Goal: Task Accomplishment & Management: Manage account settings

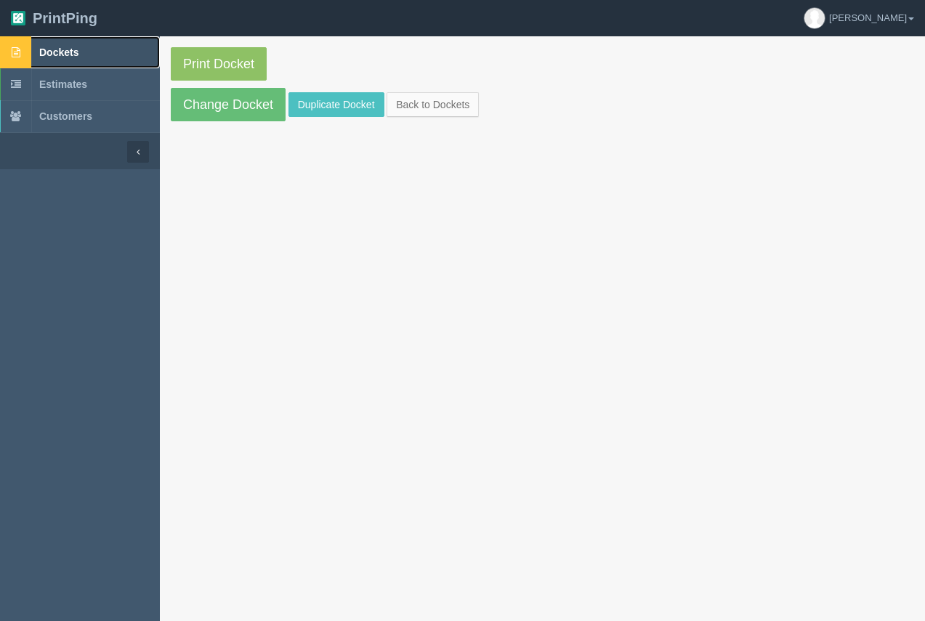
click at [73, 50] on span "Dockets" at bounding box center [58, 53] width 39 height 12
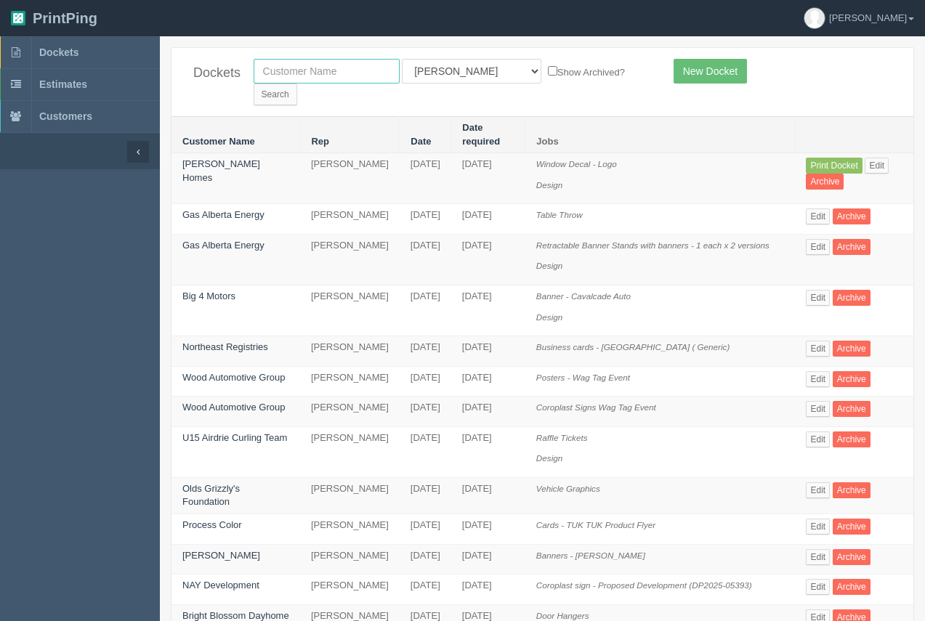
click at [344, 76] on input "text" at bounding box center [327, 71] width 146 height 25
type input "postcard portables"
click at [297, 84] on input "Search" at bounding box center [276, 95] width 44 height 22
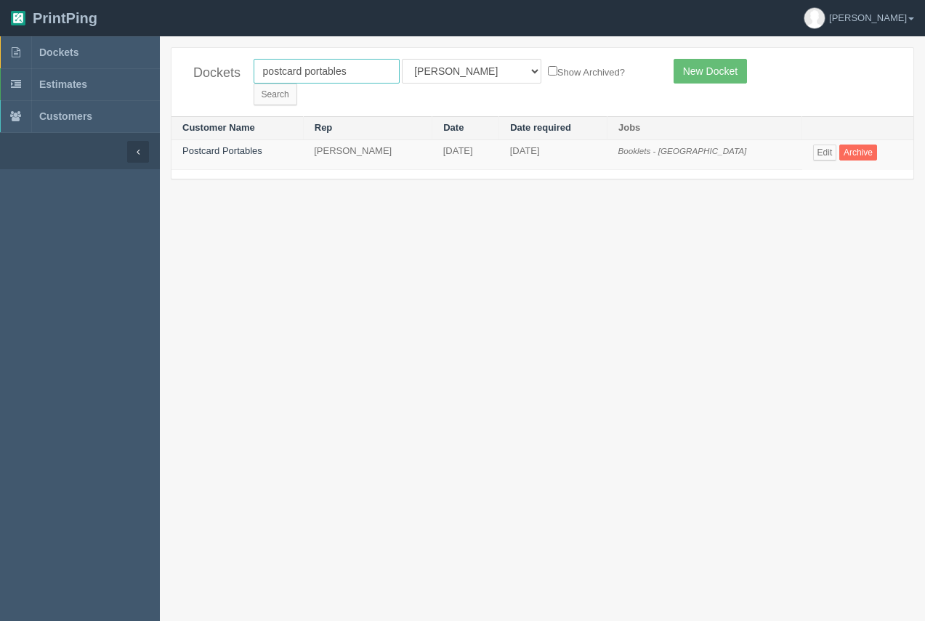
drag, startPoint x: 376, startPoint y: 74, endPoint x: 193, endPoint y: 100, distance: 184.9
click at [193, 100] on div "Dockets postcard portables All Users Ali Ali Test 1 Aly Amy Ankit Arif Brandon …" at bounding box center [542, 113] width 743 height 132
type input "9"
click at [297, 84] on input "Search" at bounding box center [276, 95] width 44 height 22
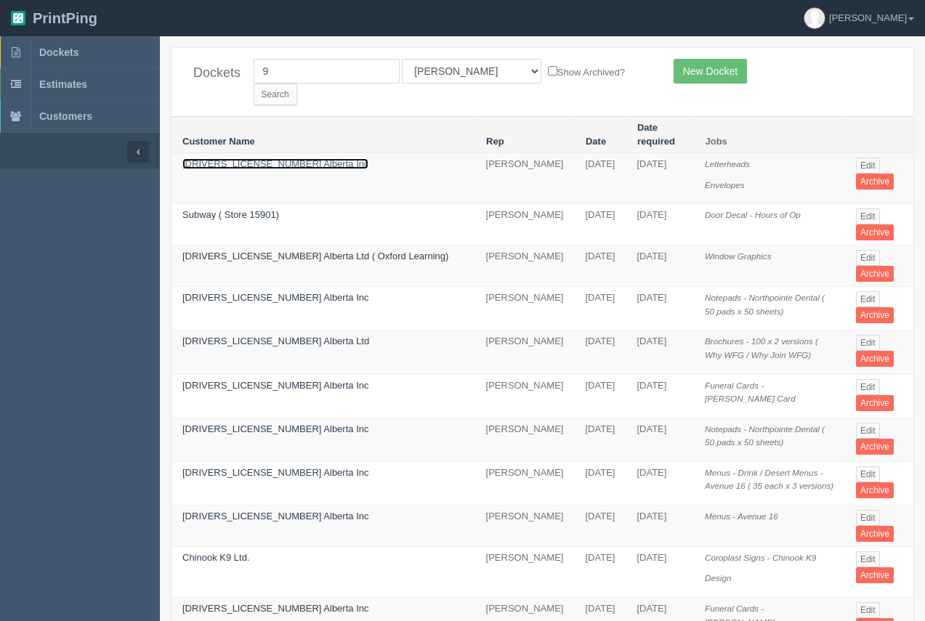
click at [245, 158] on link "[DRIVERS_LICENSE_NUMBER] Alberta Inc" at bounding box center [275, 163] width 186 height 11
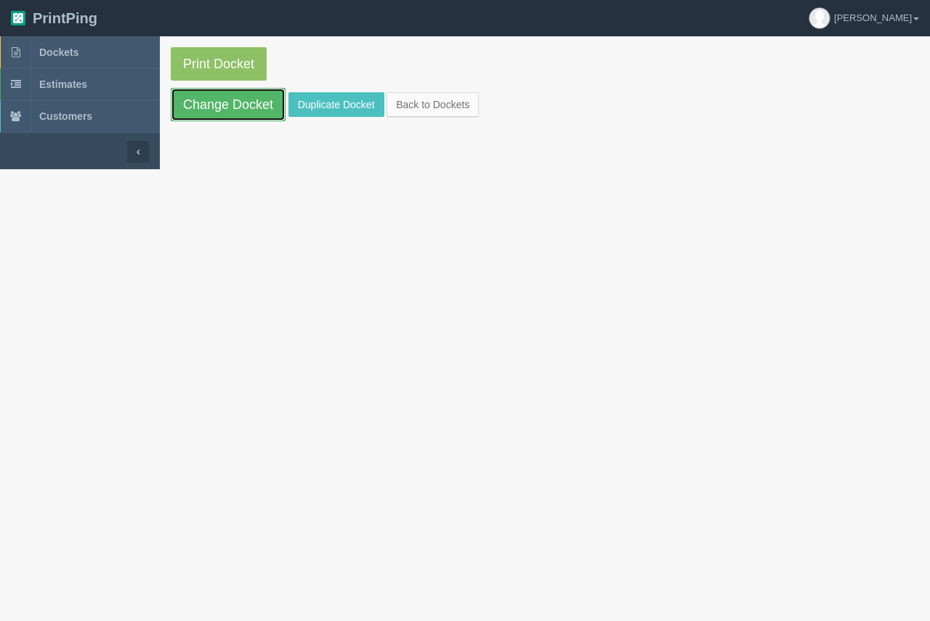
click at [252, 109] on link "Change Docket" at bounding box center [228, 104] width 115 height 33
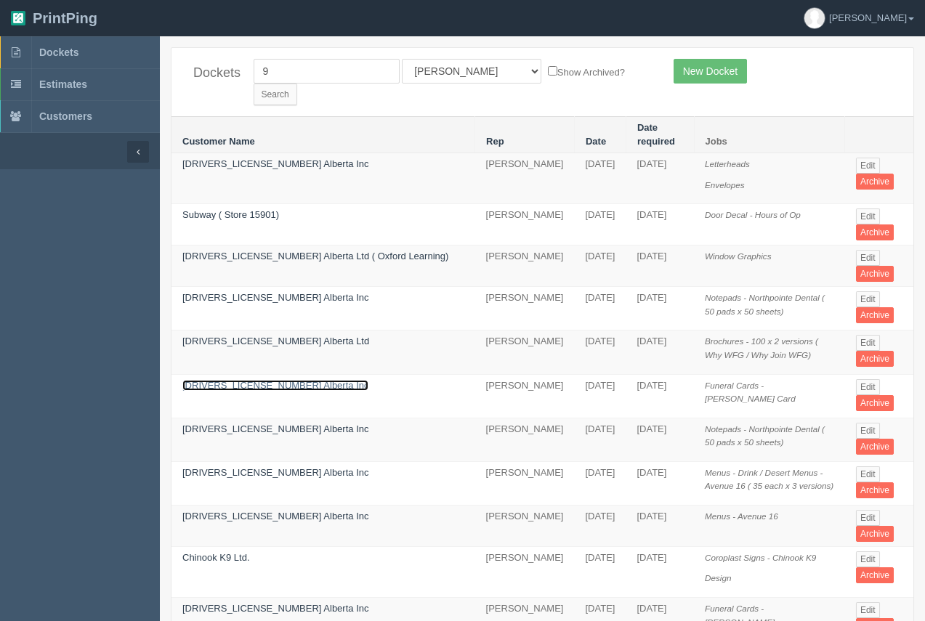
click at [237, 380] on link "1973451 Alberta Inc" at bounding box center [275, 385] width 186 height 11
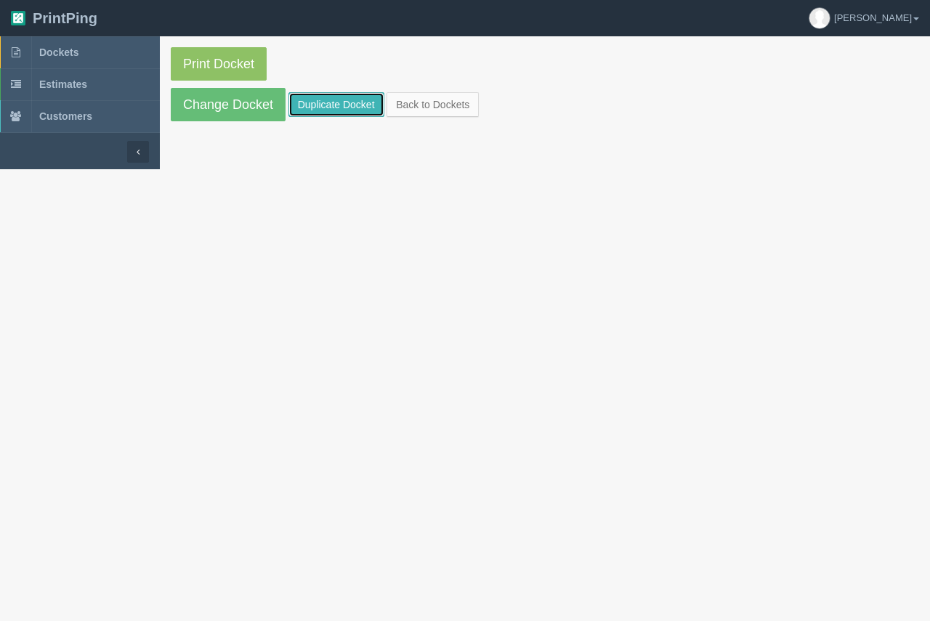
click at [355, 107] on link "Duplicate Docket" at bounding box center [336, 104] width 96 height 25
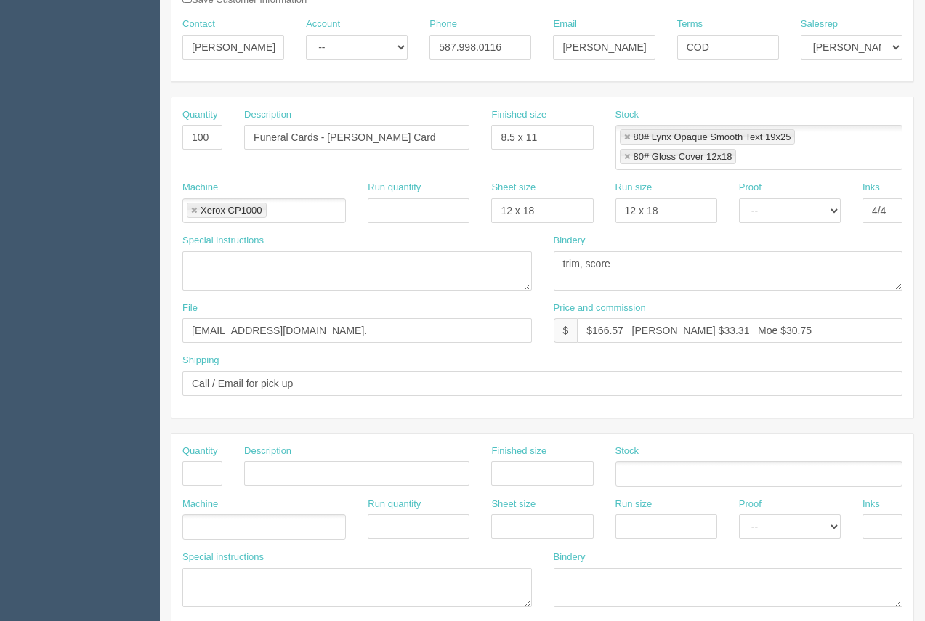
scroll to position [217, 0]
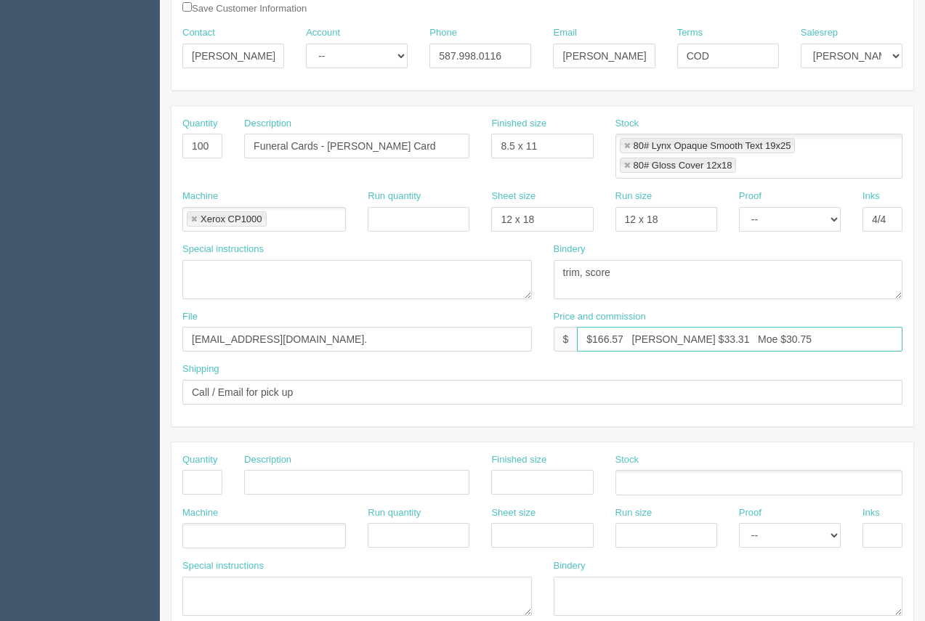
drag, startPoint x: 627, startPoint y: 334, endPoint x: 594, endPoint y: 337, distance: 32.9
click at [594, 337] on input "$166.57 Arif $33.31 Moe $30.75" at bounding box center [740, 339] width 326 height 25
type input "$171.43 Arif $33.31 Moe $30.75"
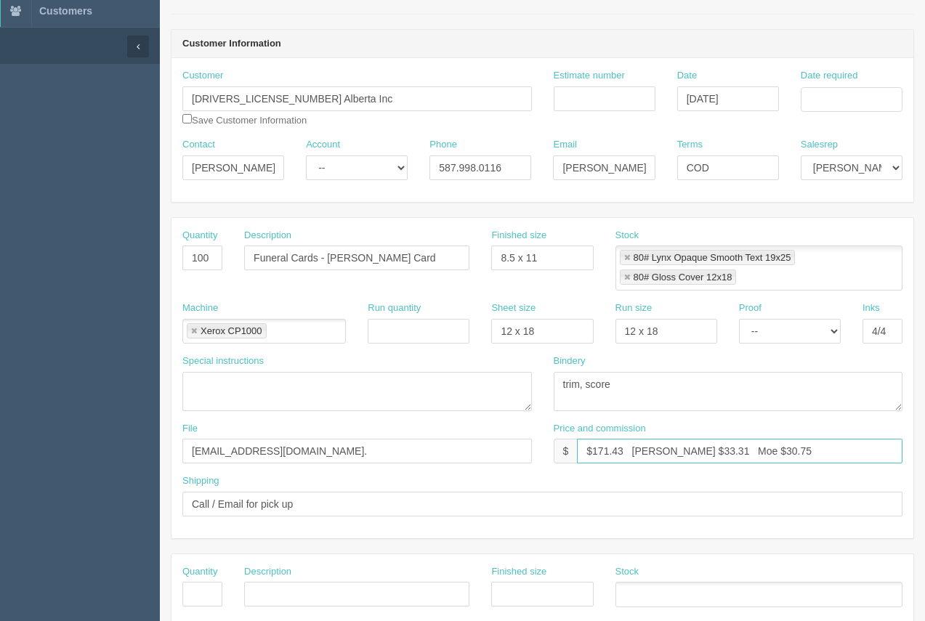
scroll to position [97, 0]
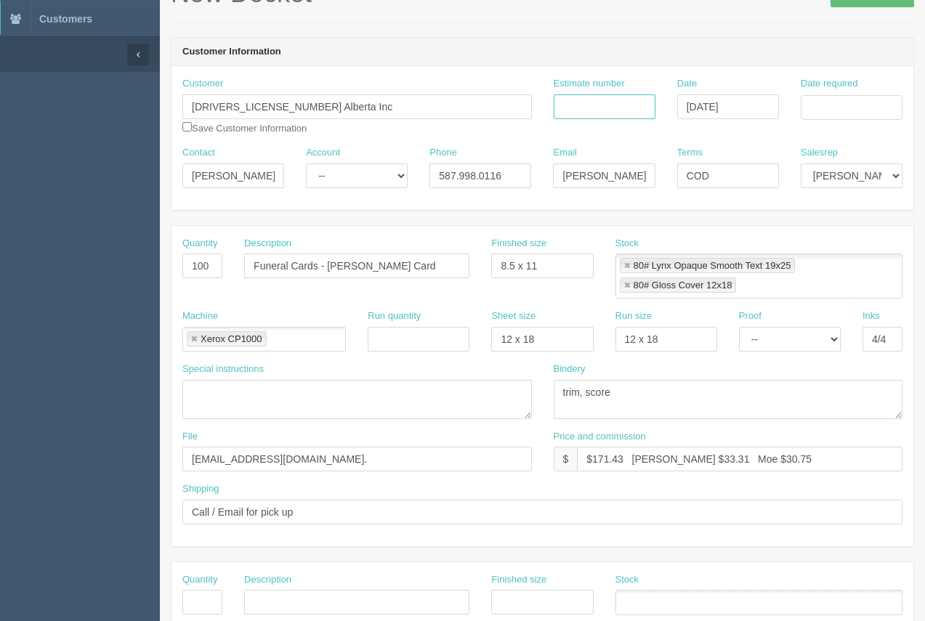
click at [608, 108] on input "Estimate number" at bounding box center [605, 106] width 102 height 25
type input "92760"
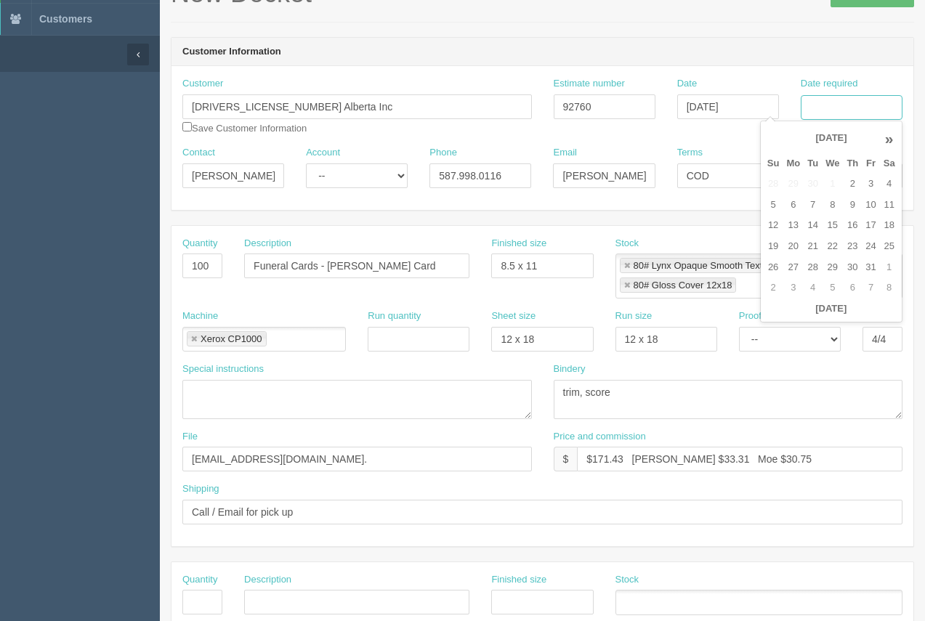
click at [859, 117] on input "Date required" at bounding box center [852, 107] width 102 height 25
click at [799, 229] on td "13" at bounding box center [793, 225] width 21 height 21
click at [854, 205] on td "9" at bounding box center [852, 205] width 19 height 21
type input "October 9, 2025"
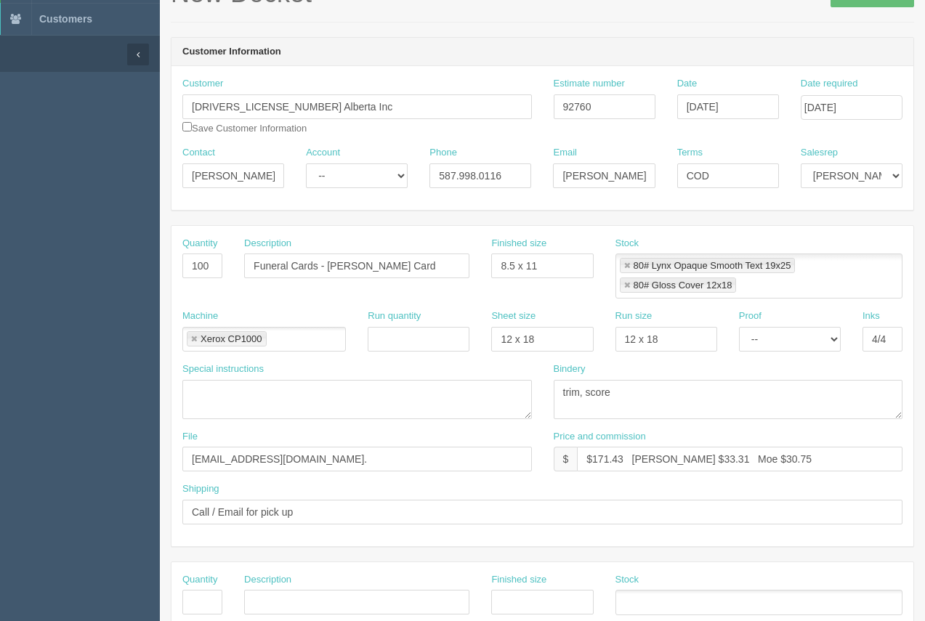
drag, startPoint x: 704, startPoint y: 43, endPoint x: 647, endPoint y: 98, distance: 79.1
click at [703, 43] on header "Customer Information" at bounding box center [542, 52] width 742 height 29
drag, startPoint x: 216, startPoint y: 267, endPoint x: 174, endPoint y: 270, distance: 41.5
click at [174, 270] on div "Quantity 100" at bounding box center [202, 263] width 62 height 53
type input "2"
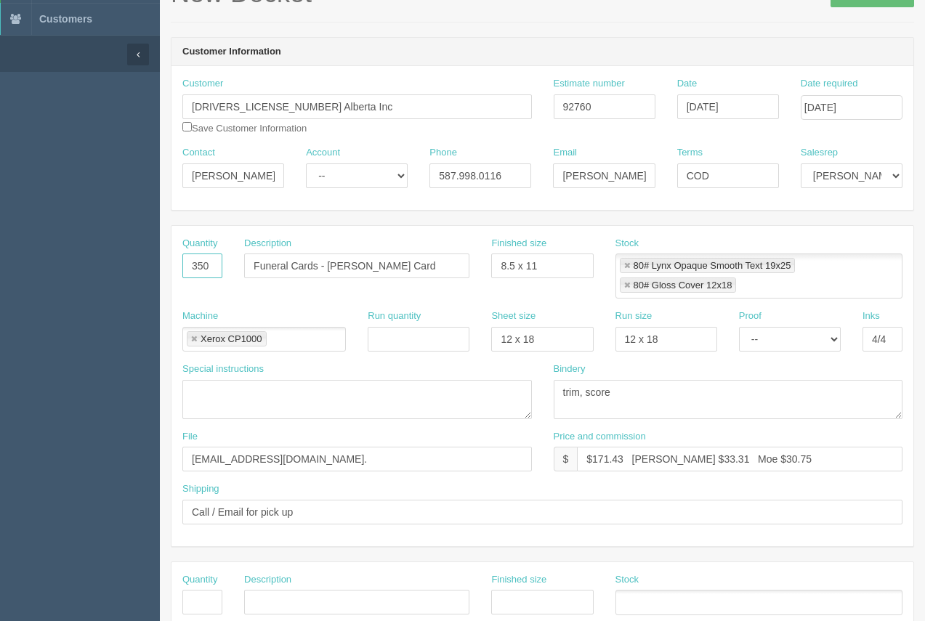
type input "350"
drag, startPoint x: 680, startPoint y: 460, endPoint x: 663, endPoint y: 458, distance: 17.5
click at [663, 458] on input "$171.43 Arif $33.31 Moe $30.75" at bounding box center [740, 459] width 326 height 25
drag, startPoint x: 759, startPoint y: 459, endPoint x: 722, endPoint y: 453, distance: 37.5
click at [722, 453] on input "$171.43 Arif $34.19 Moe $30.75" at bounding box center [740, 459] width 326 height 25
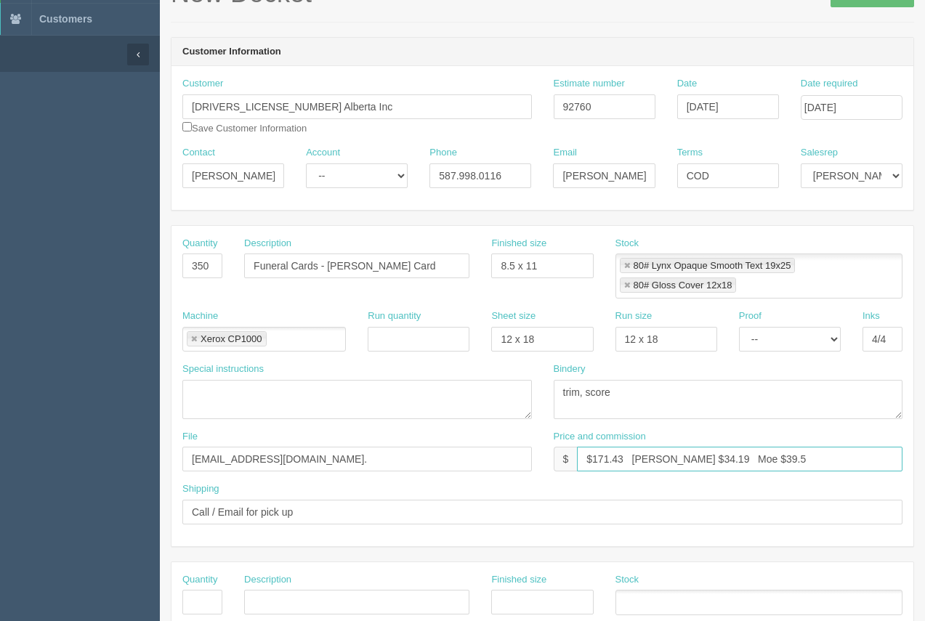
type input "$171.43 Arif $34.19 Moe $39.56"
click at [626, 268] on link at bounding box center [627, 266] width 9 height 9
type input "80# Gloss Cover 12x18"
type input "$171.43 Arif $34.19 Moe $39.56"
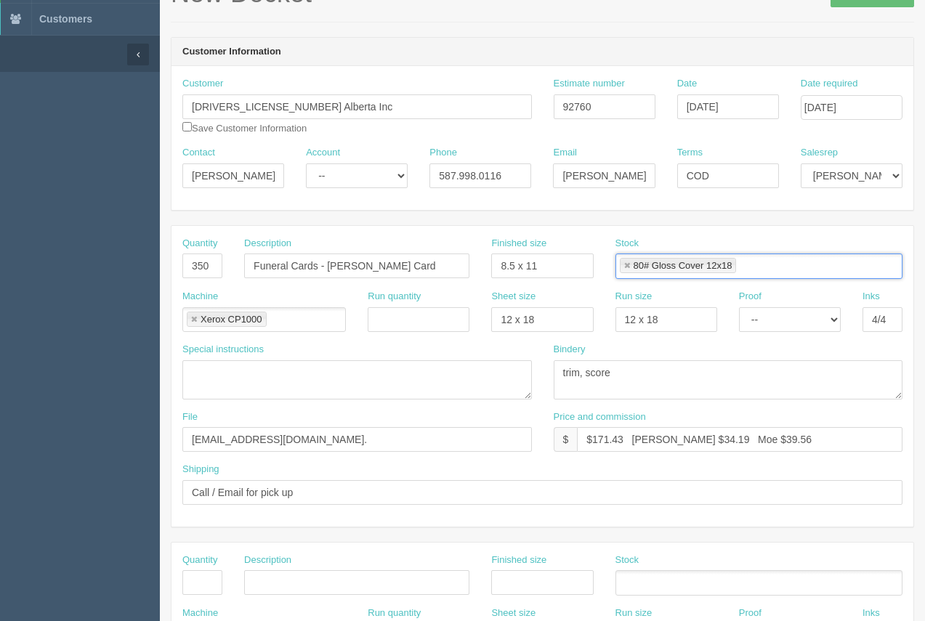
click at [626, 268] on link at bounding box center [627, 266] width 9 height 9
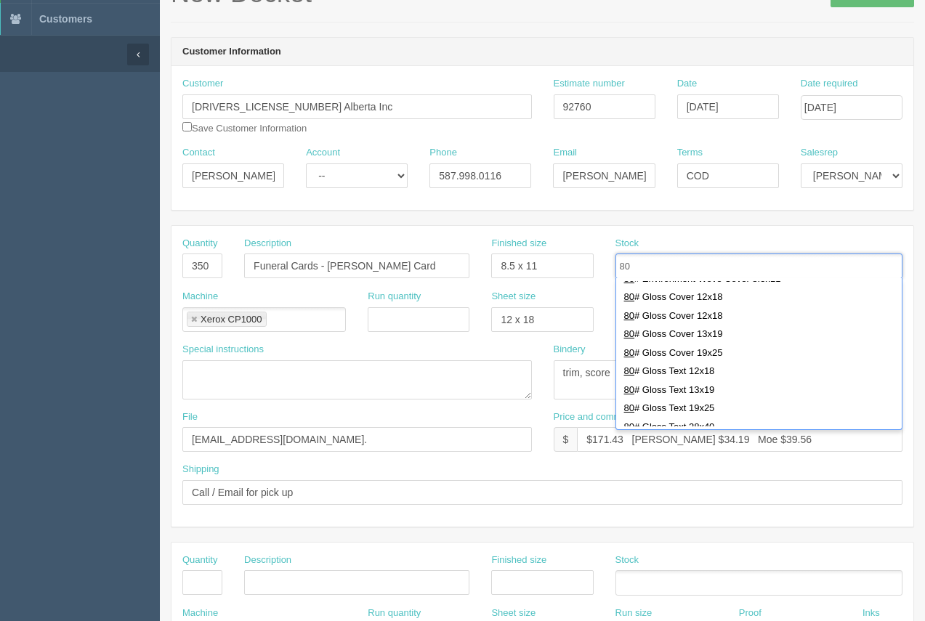
scroll to position [355, 0]
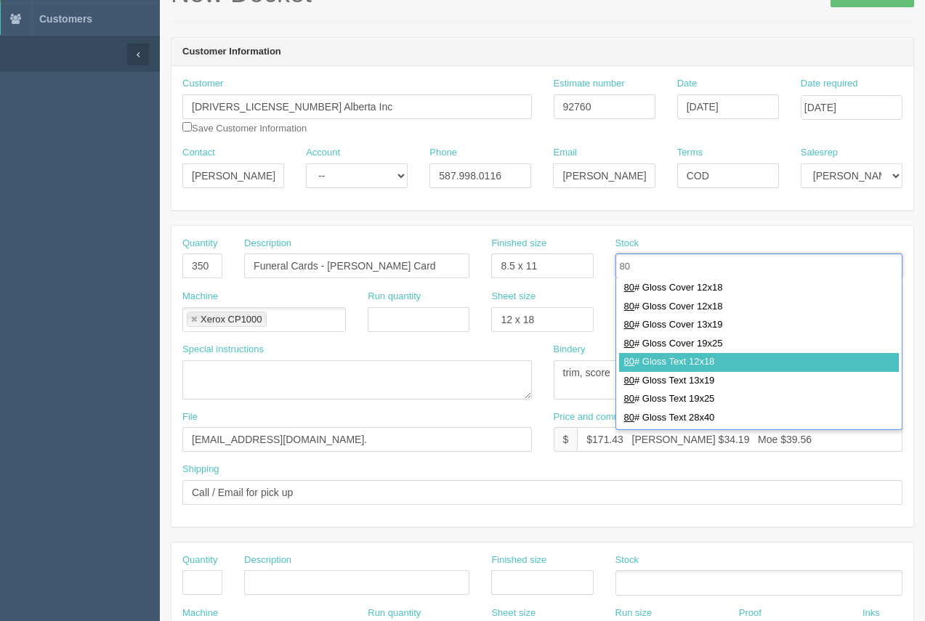
type input "80"
type input "80# Gloss Text 12x18"
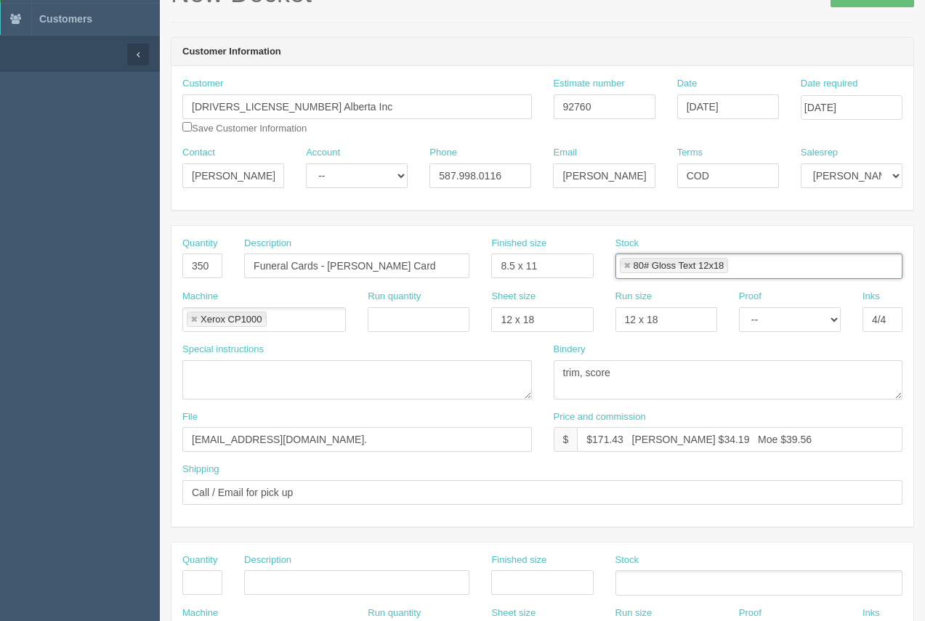
scroll to position [0, 0]
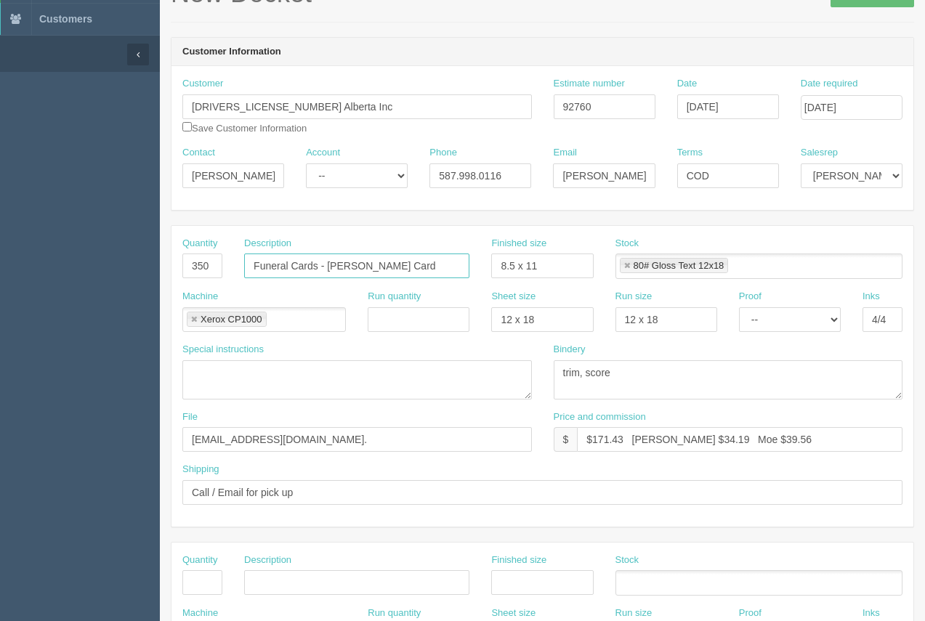
drag, startPoint x: 446, startPoint y: 270, endPoint x: 225, endPoint y: 255, distance: 222.1
click at [225, 255] on div "Quantity 350 Description Funeral Cards - Doug Capt_Funeral Card Finished size 8…" at bounding box center [542, 263] width 742 height 53
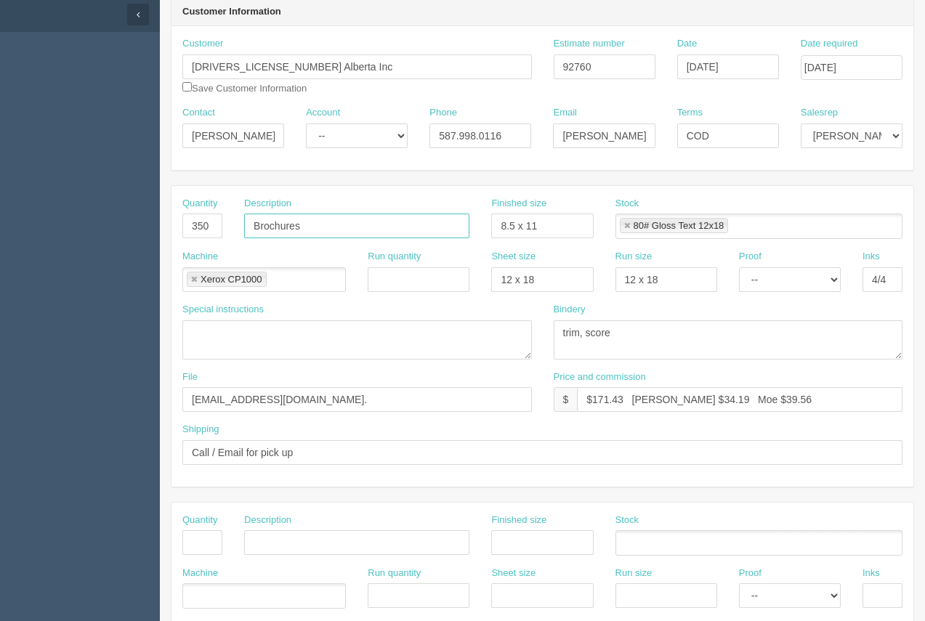
scroll to position [140, 0]
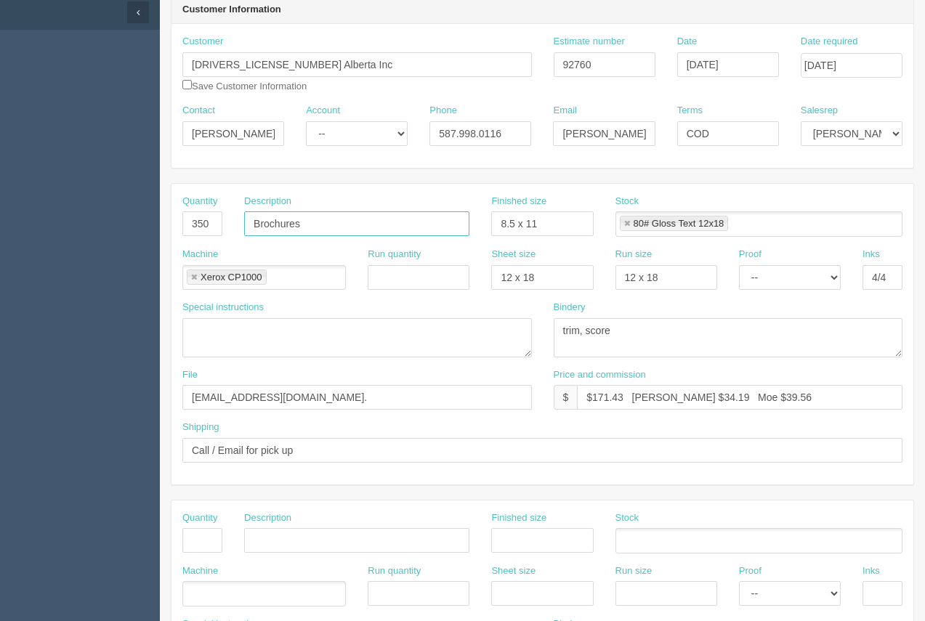
click at [328, 222] on input "Brochures" at bounding box center [356, 223] width 225 height 25
click at [310, 224] on input "Brochures - CREA" at bounding box center [356, 223] width 225 height 25
click at [360, 225] on input "Brochures - CA_CREA" at bounding box center [356, 223] width 225 height 25
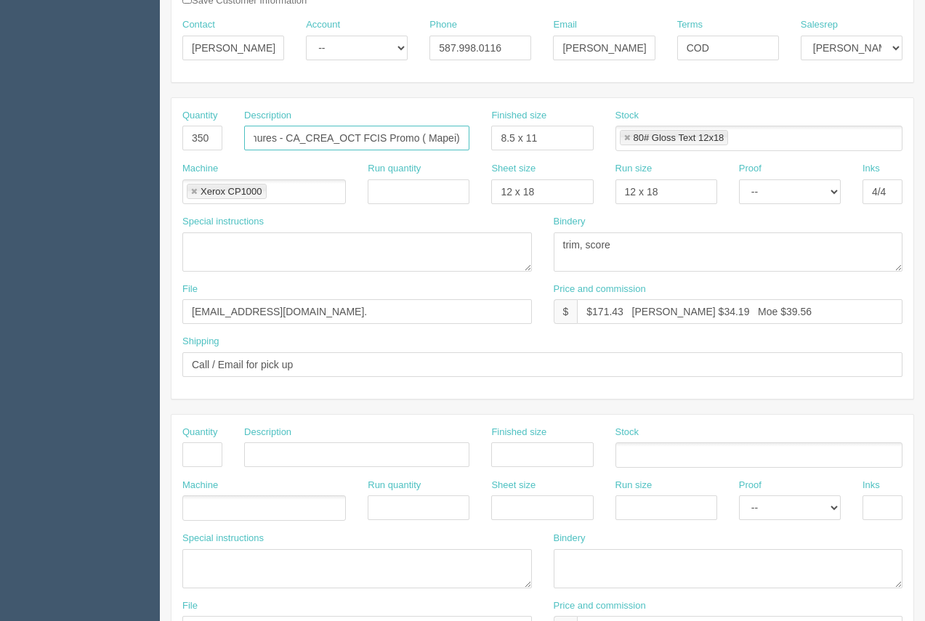
scroll to position [206, 0]
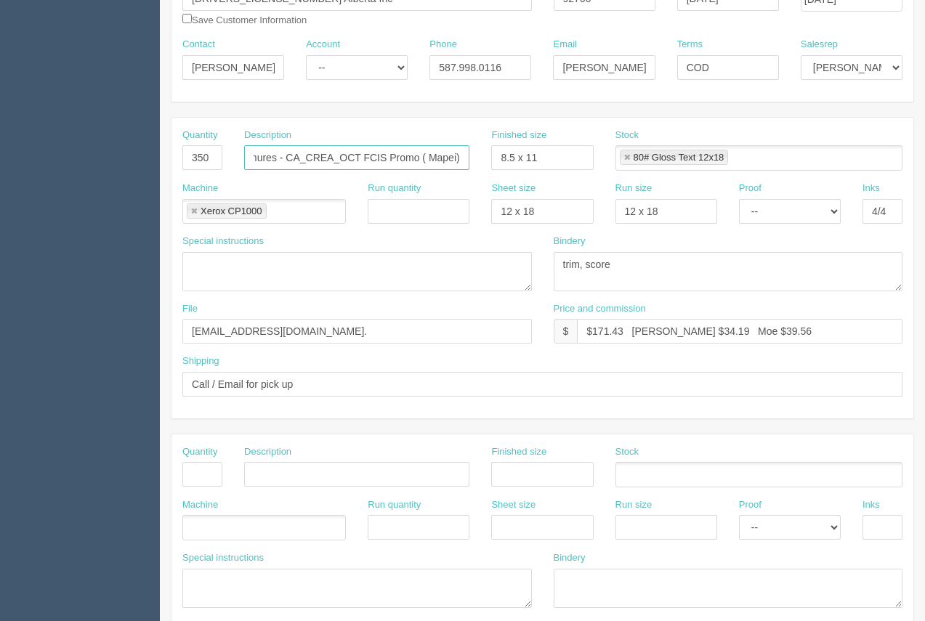
type input "Brochures - CA_CREA_OCT FCIS Promo ( Mapei)"
drag, startPoint x: 631, startPoint y: 251, endPoint x: 605, endPoint y: 262, distance: 28.0
click at [596, 255] on div "Bindery trim, score" at bounding box center [728, 263] width 349 height 57
drag, startPoint x: 618, startPoint y: 265, endPoint x: 579, endPoint y: 256, distance: 40.4
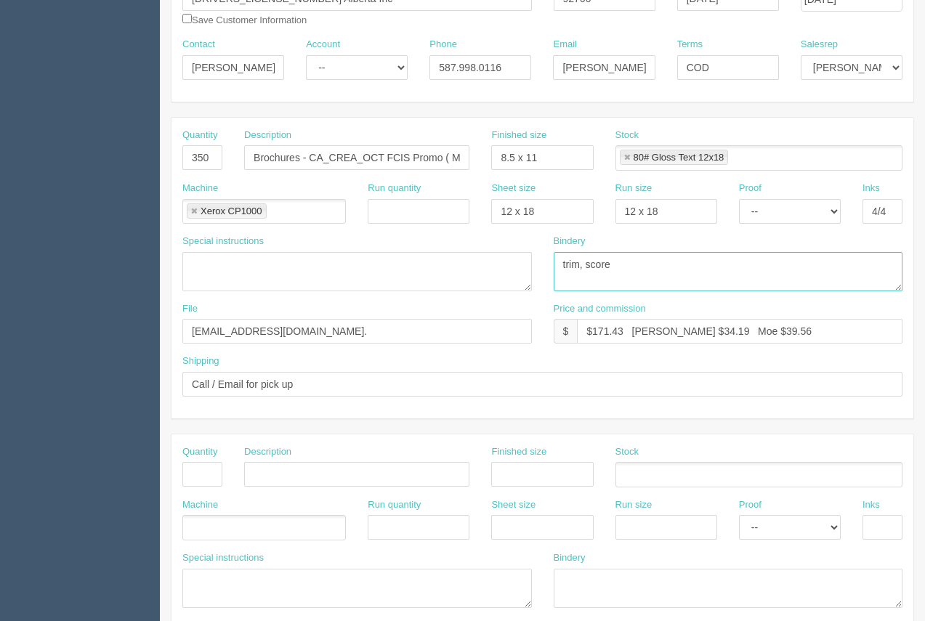
click at [579, 256] on textarea "trim, score" at bounding box center [728, 271] width 349 height 39
type textarea "trim"
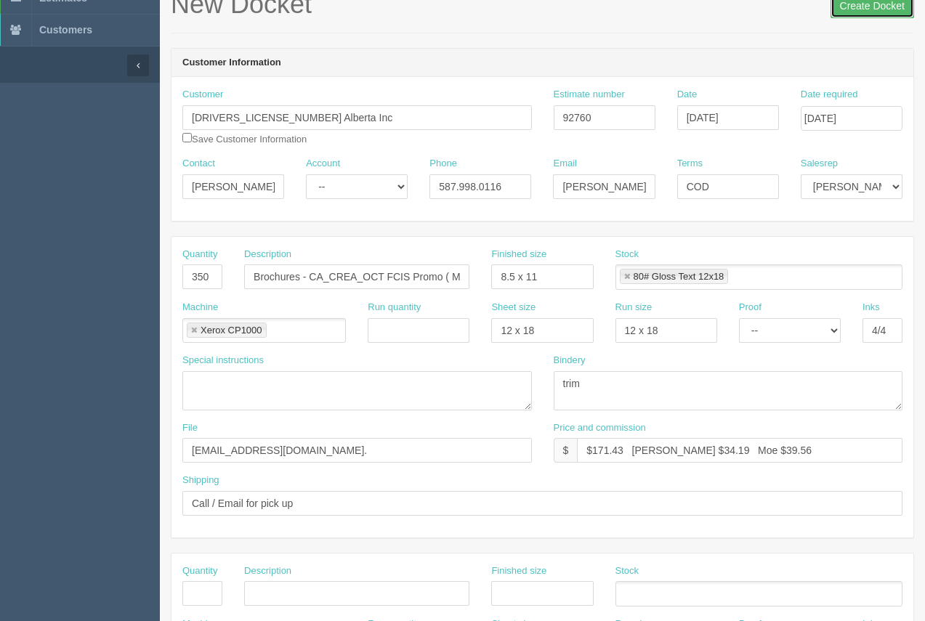
click at [864, 5] on input "Create Docket" at bounding box center [873, 5] width 84 height 25
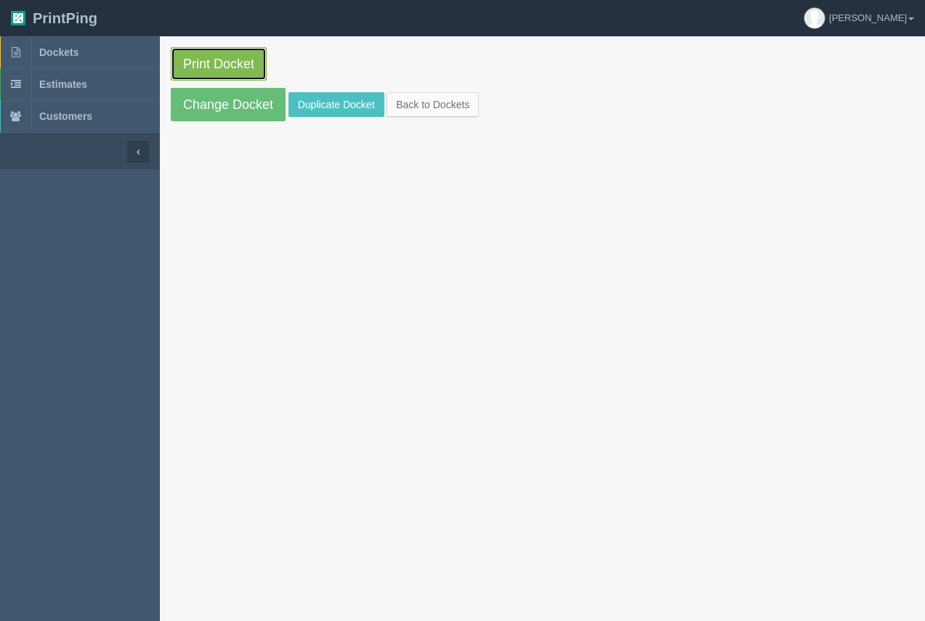
click at [217, 70] on link "Print Docket" at bounding box center [219, 63] width 96 height 33
click at [81, 52] on link "Dockets" at bounding box center [80, 52] width 160 height 32
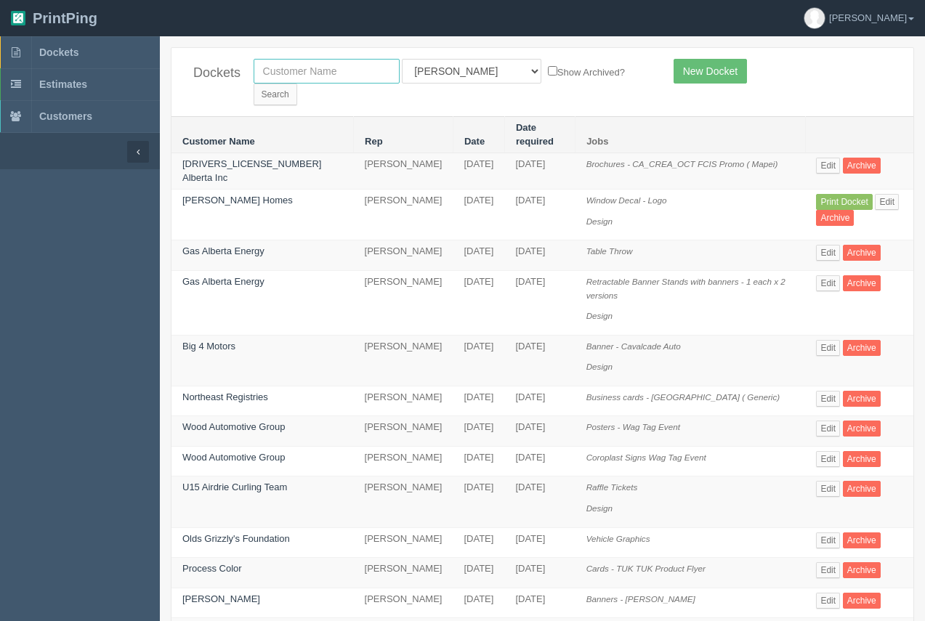
click at [311, 65] on input "text" at bounding box center [327, 71] width 146 height 25
type input "leeswood"
click at [254, 84] on input "Search" at bounding box center [276, 95] width 44 height 22
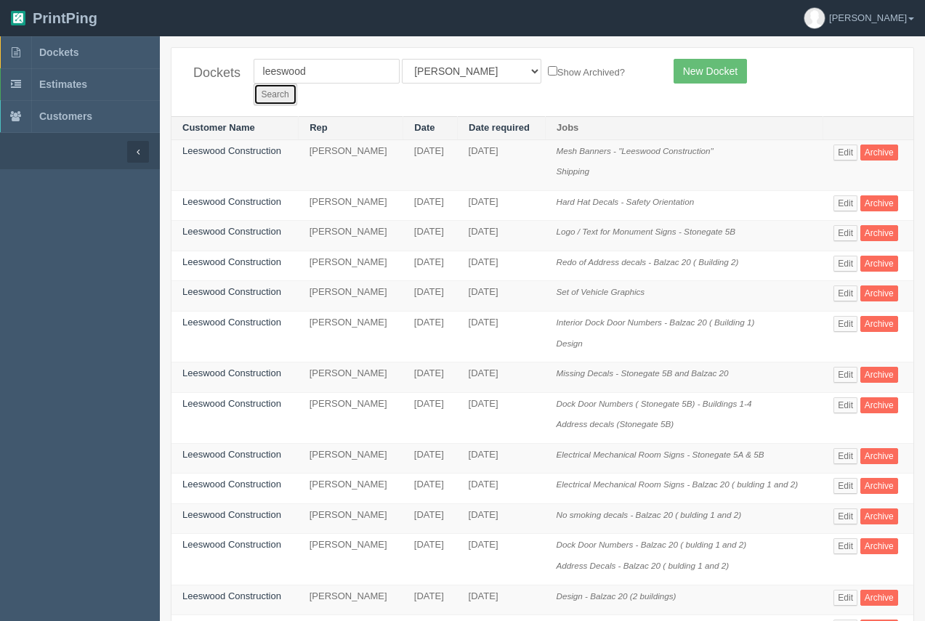
click at [297, 84] on input "Search" at bounding box center [276, 95] width 44 height 22
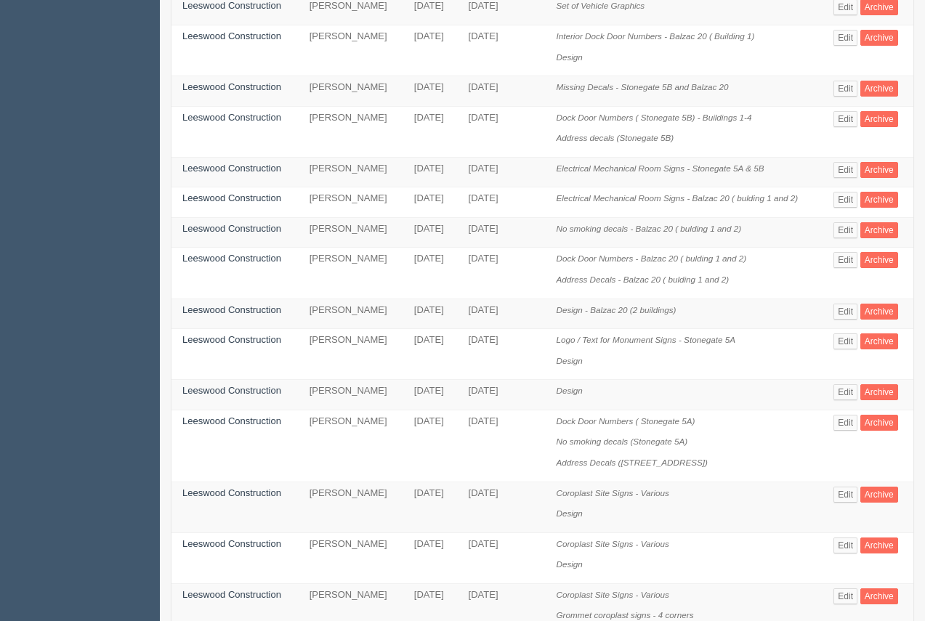
scroll to position [281, 0]
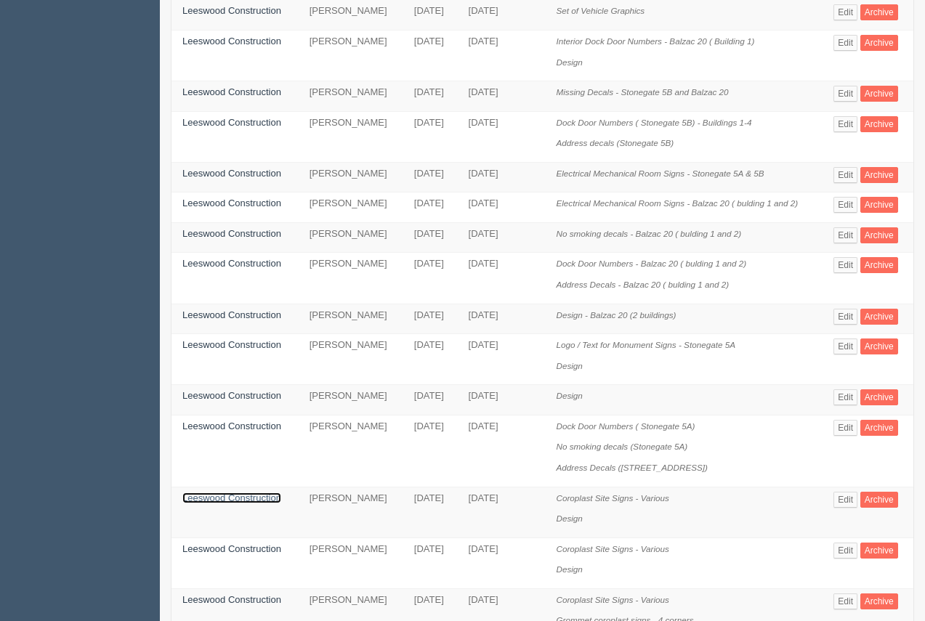
click at [227, 493] on link "Leeswood Construction" at bounding box center [231, 498] width 99 height 11
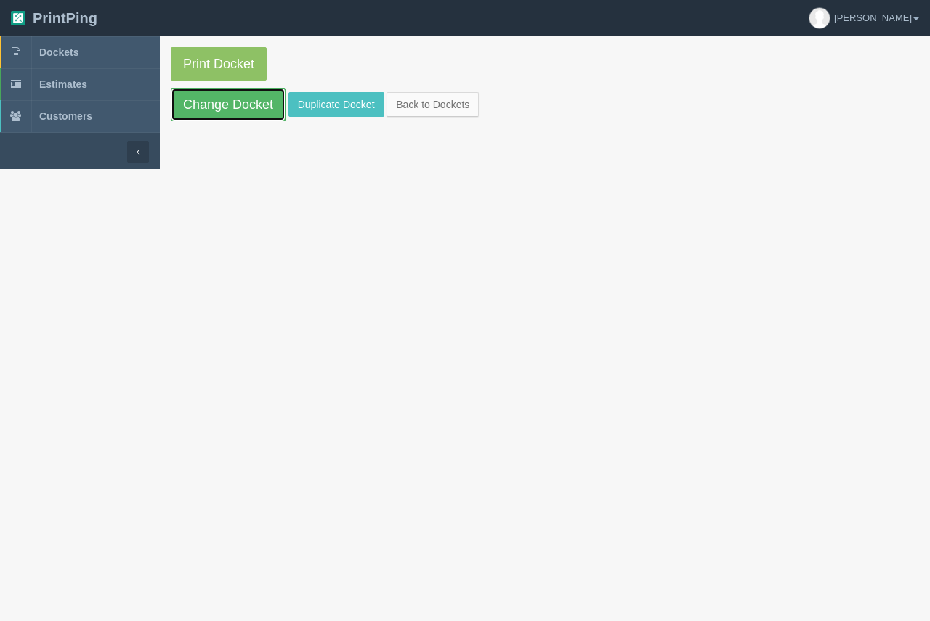
click at [240, 110] on link "Change Docket" at bounding box center [228, 104] width 115 height 33
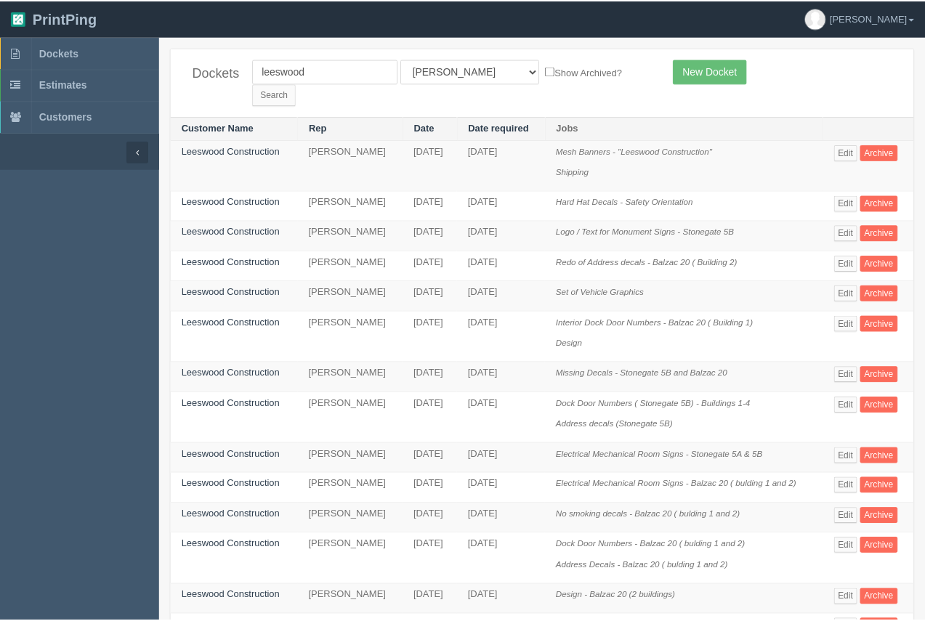
scroll to position [281, 0]
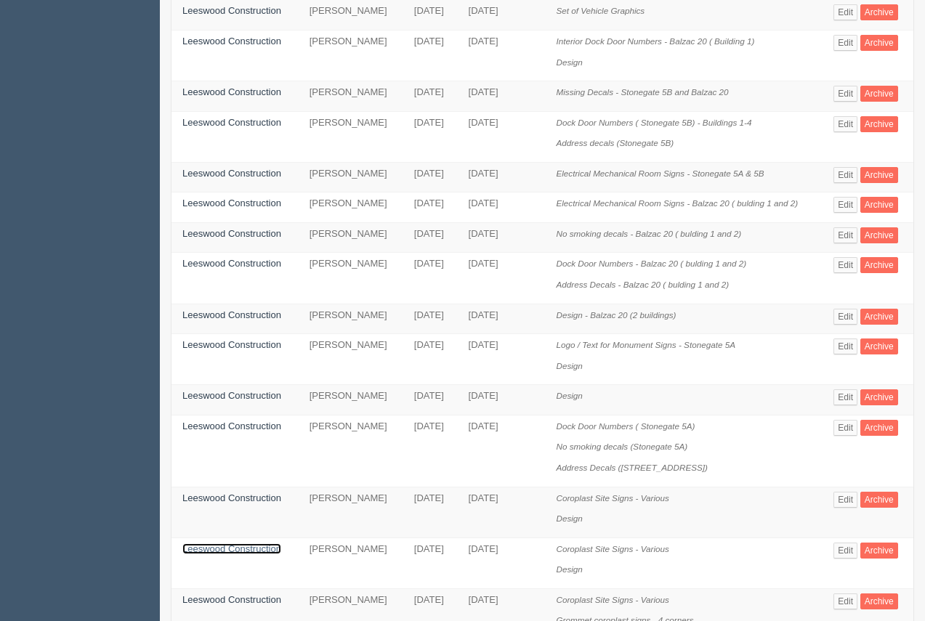
click at [256, 544] on link "Leeswood Construction" at bounding box center [231, 549] width 99 height 11
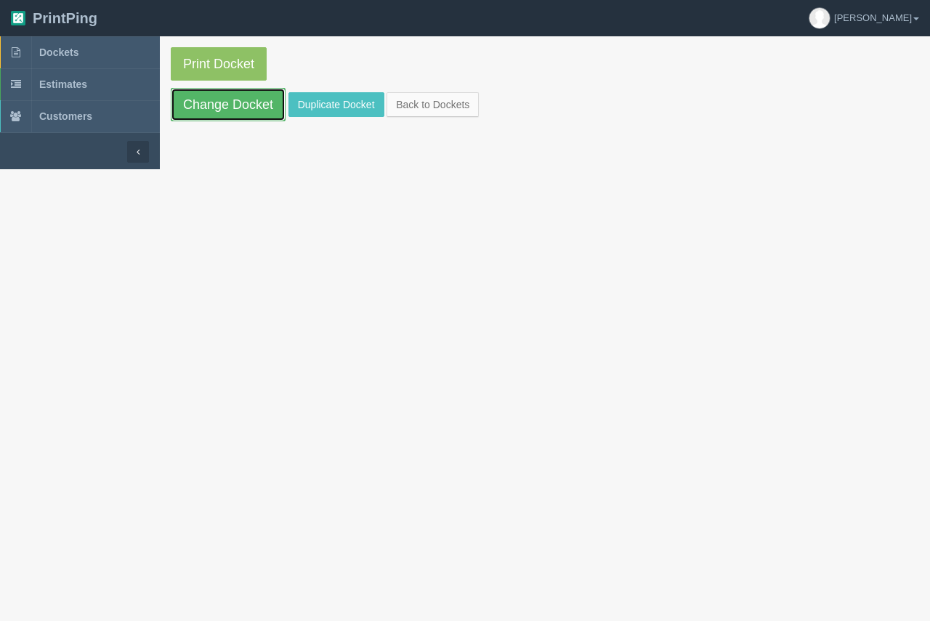
click at [232, 99] on link "Change Docket" at bounding box center [228, 104] width 115 height 33
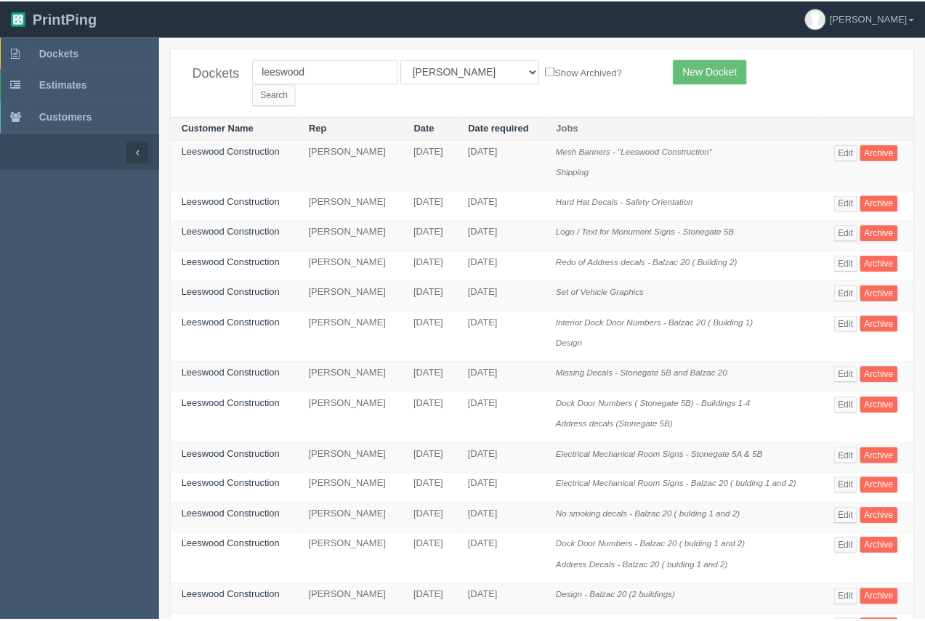
scroll to position [281, 0]
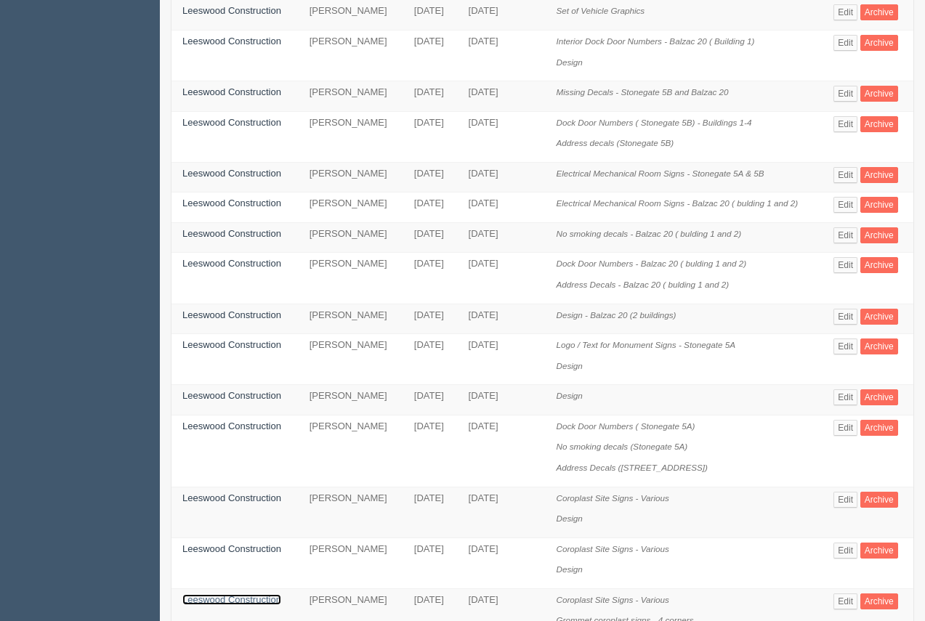
click at [254, 594] on link "Leeswood Construction" at bounding box center [231, 599] width 99 height 11
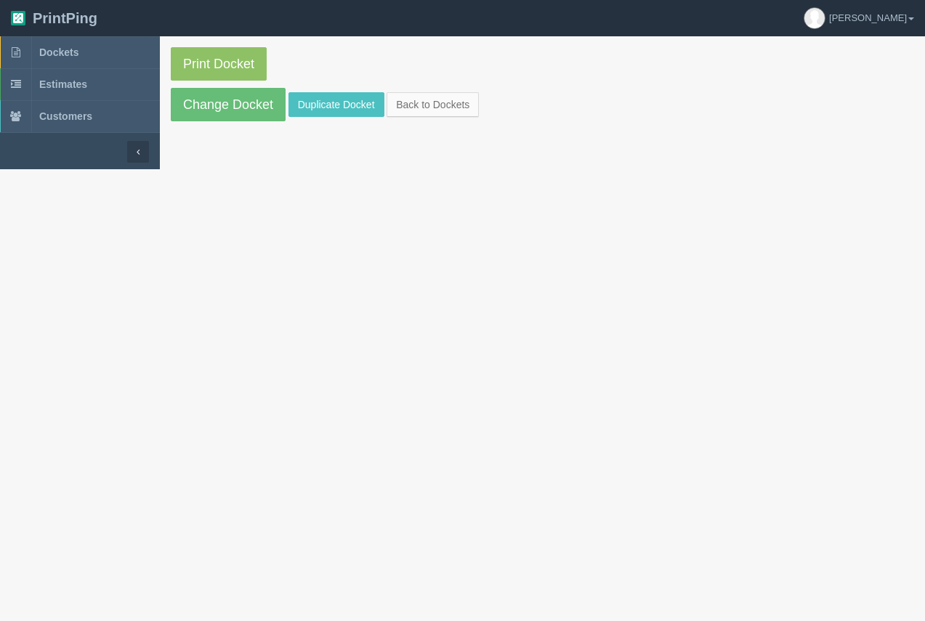
drag, startPoint x: 254, startPoint y: 579, endPoint x: 238, endPoint y: 190, distance: 389.8
click at [239, 100] on link "Change Docket" at bounding box center [228, 104] width 115 height 33
